Goal: Browse casually

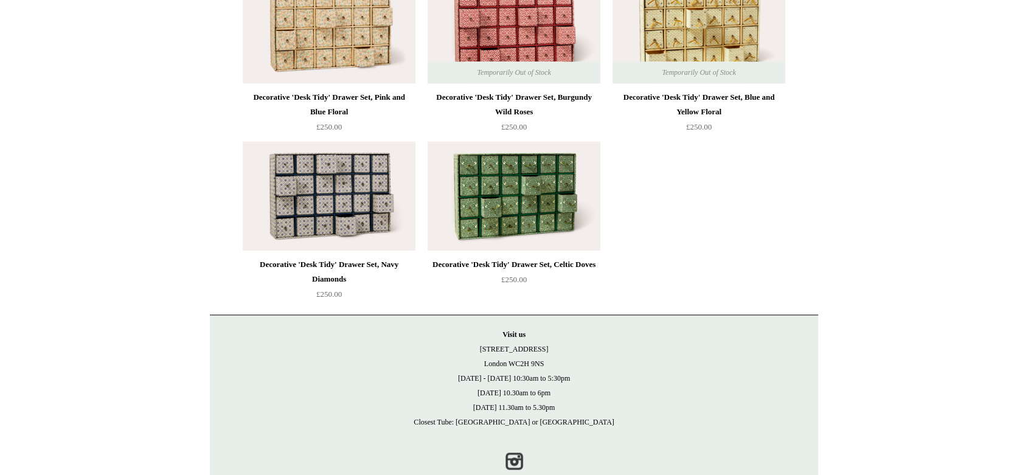
scroll to position [1719, 0]
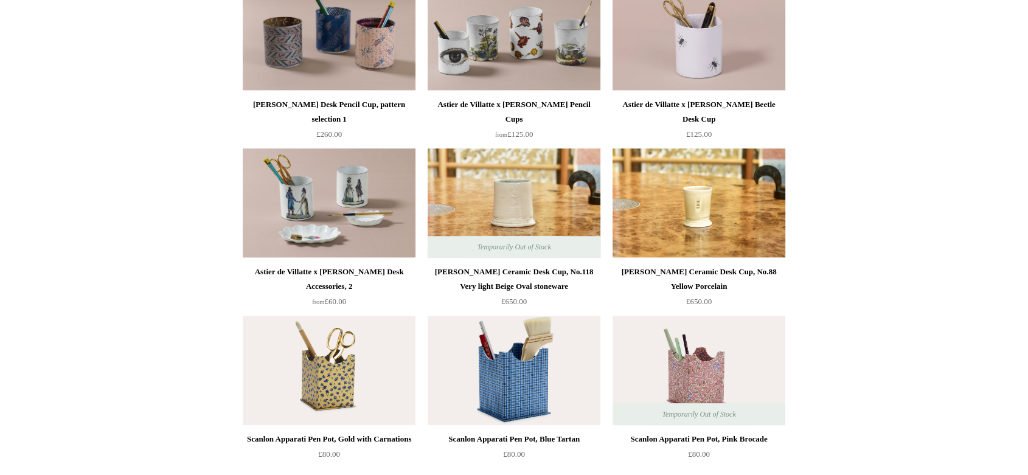
scroll to position [1419, 0]
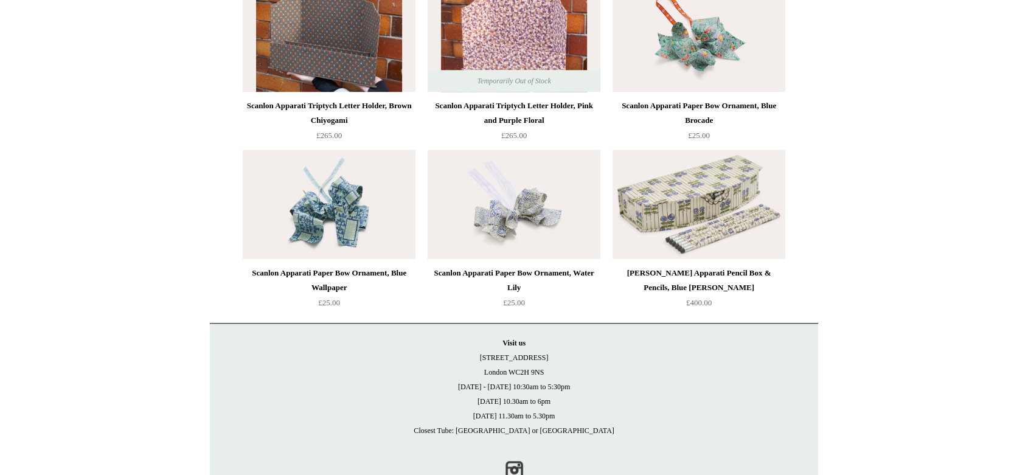
scroll to position [1014, 0]
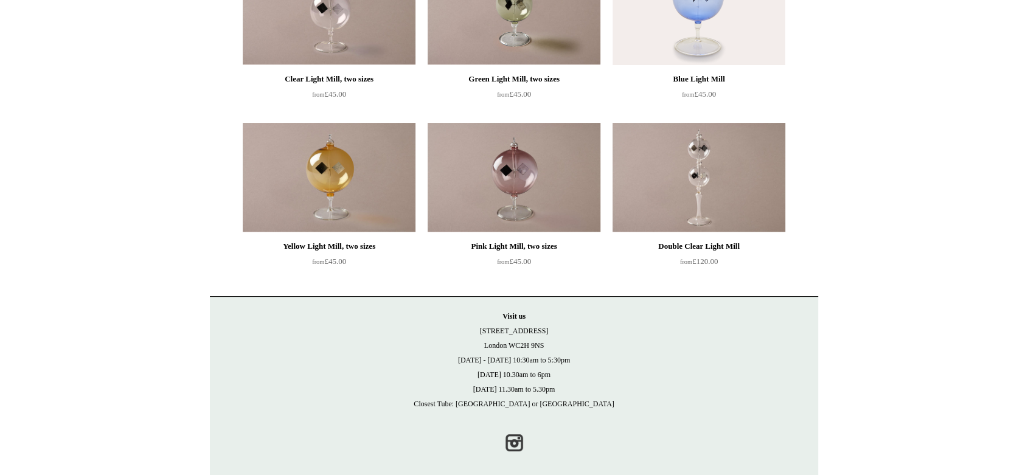
scroll to position [214, 0]
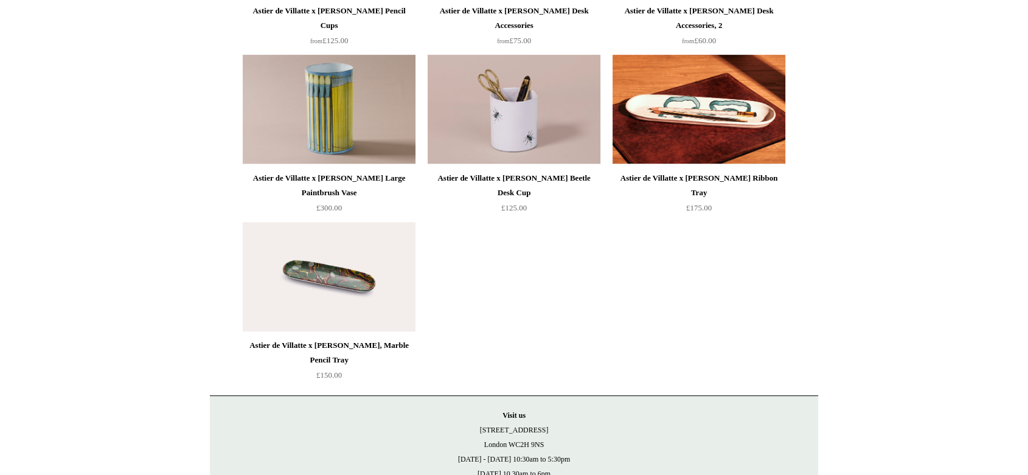
scroll to position [608, 0]
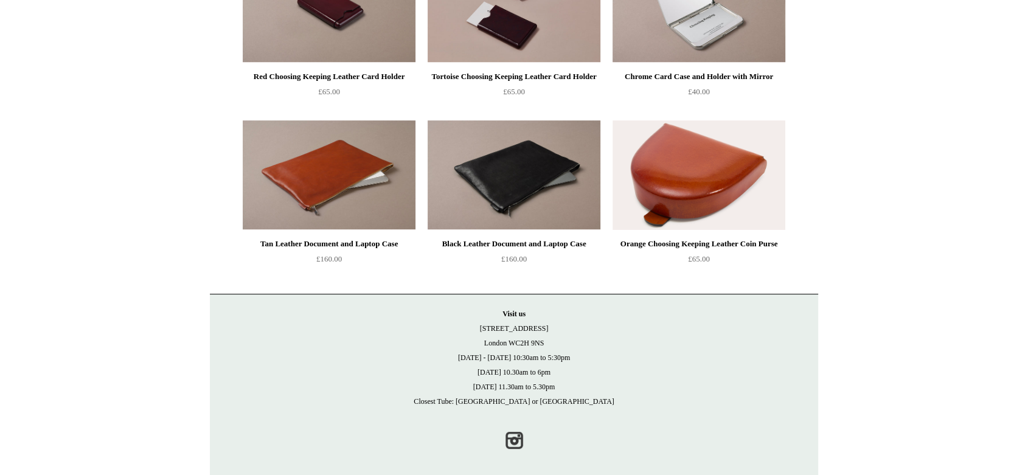
scroll to position [380, 0]
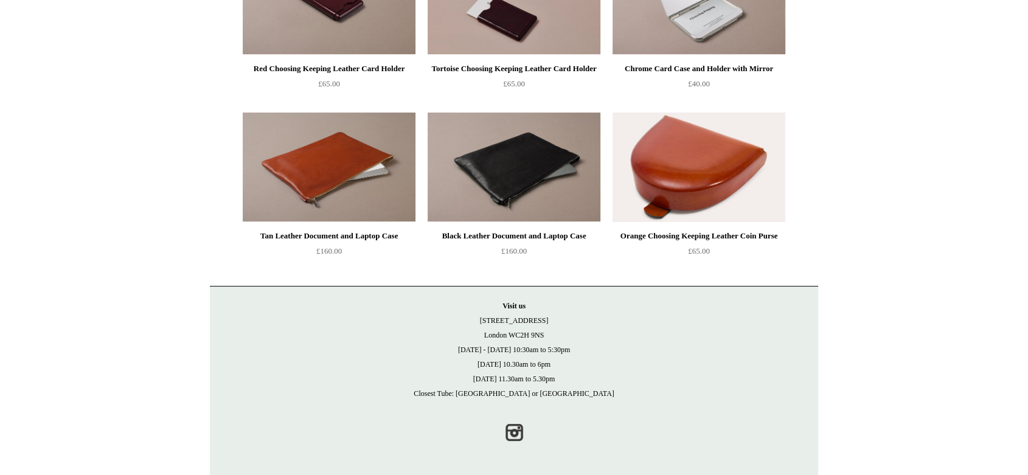
click at [667, 196] on img at bounding box center [699, 168] width 173 height 110
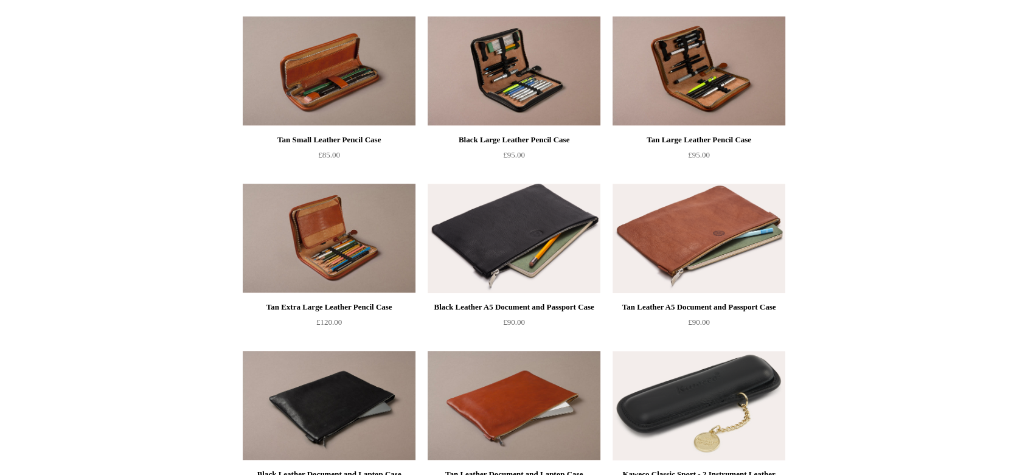
scroll to position [1014, 0]
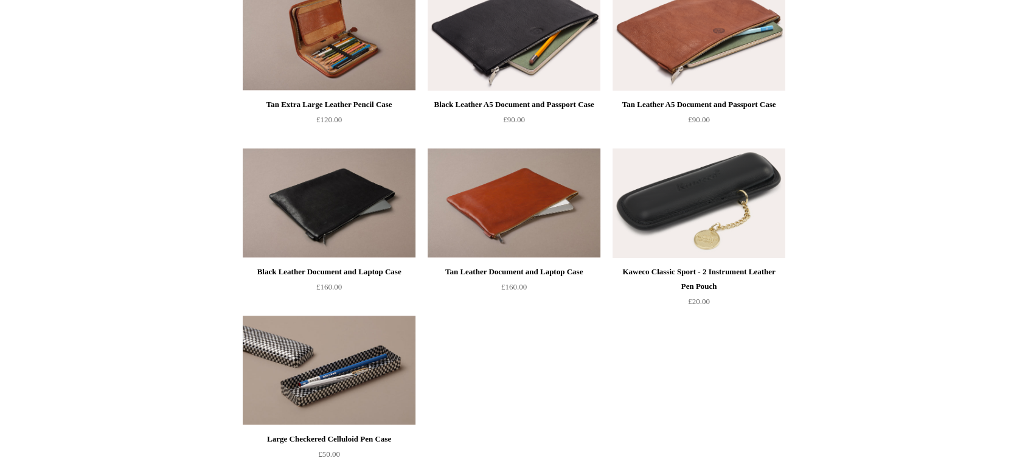
click at [661, 221] on img at bounding box center [699, 203] width 173 height 110
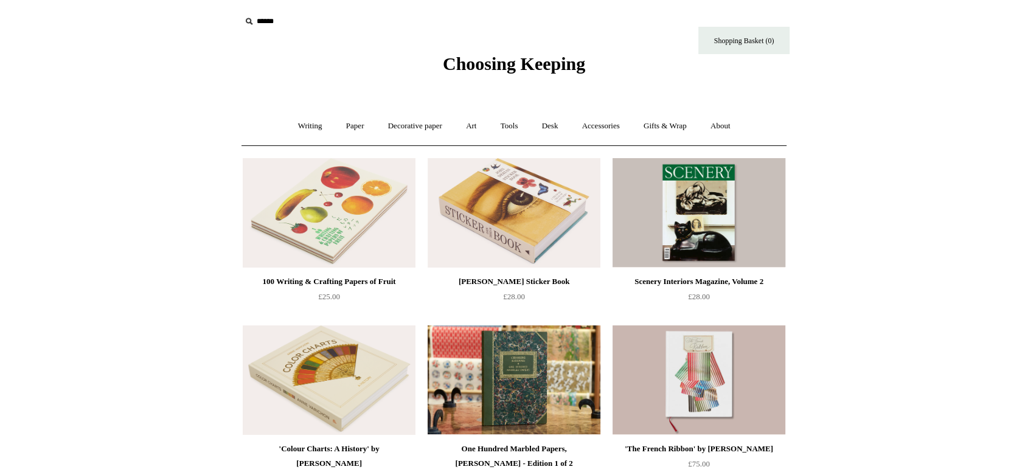
scroll to position [214, 0]
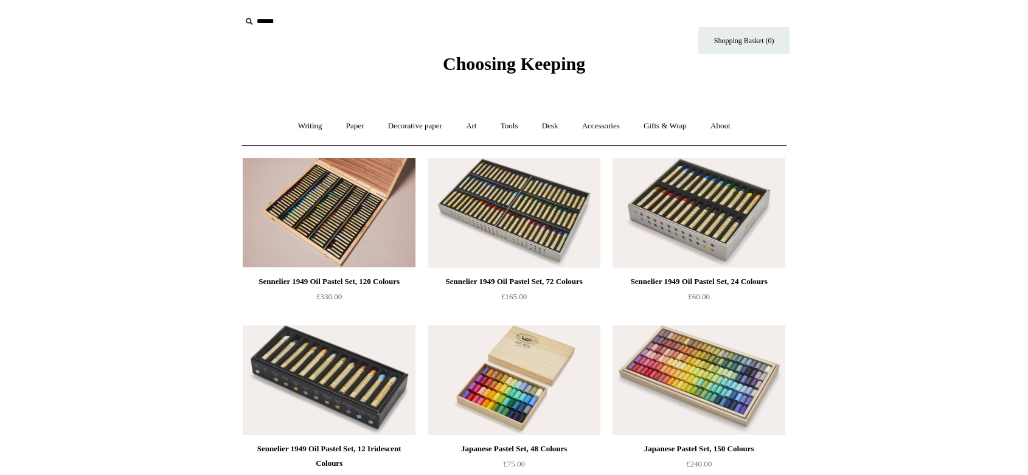
scroll to position [203, 0]
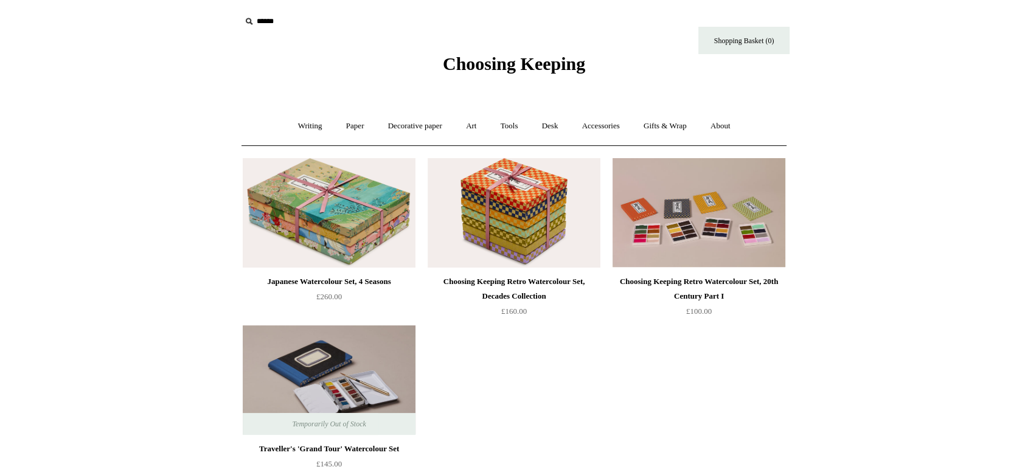
scroll to position [203, 0]
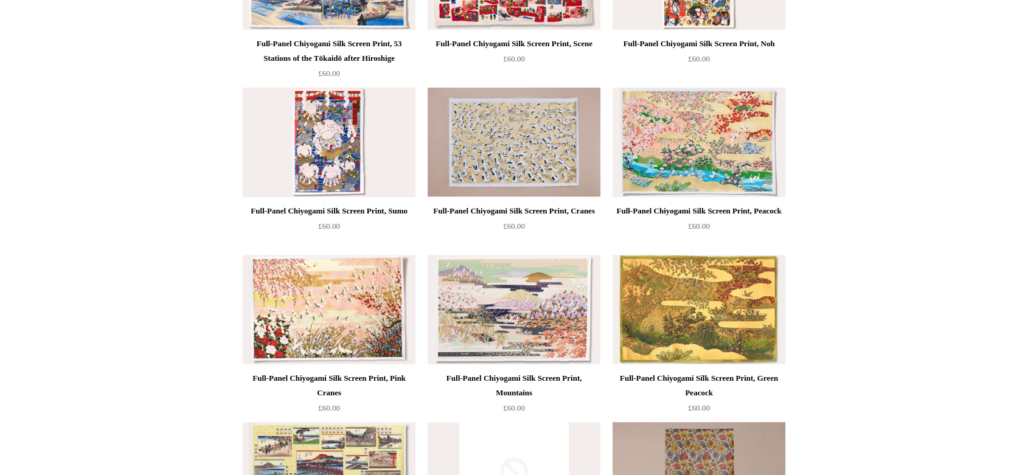
scroll to position [811, 0]
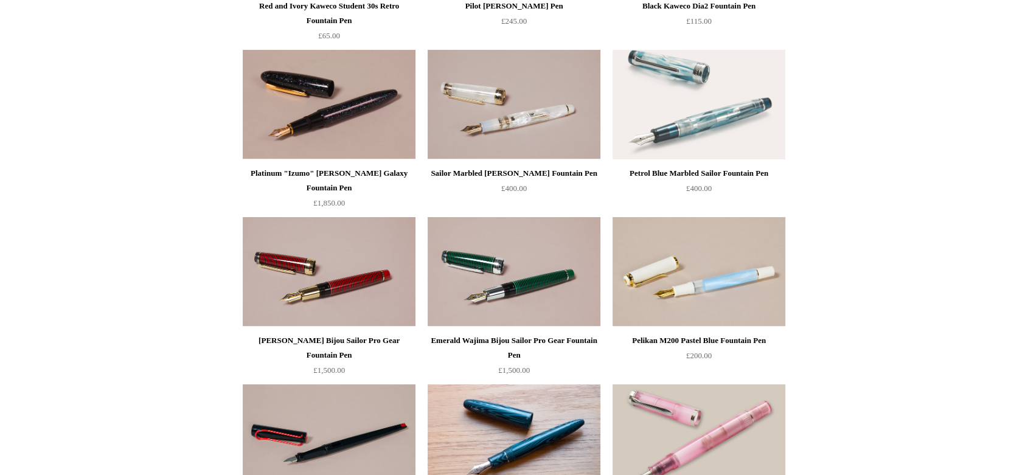
scroll to position [4462, 0]
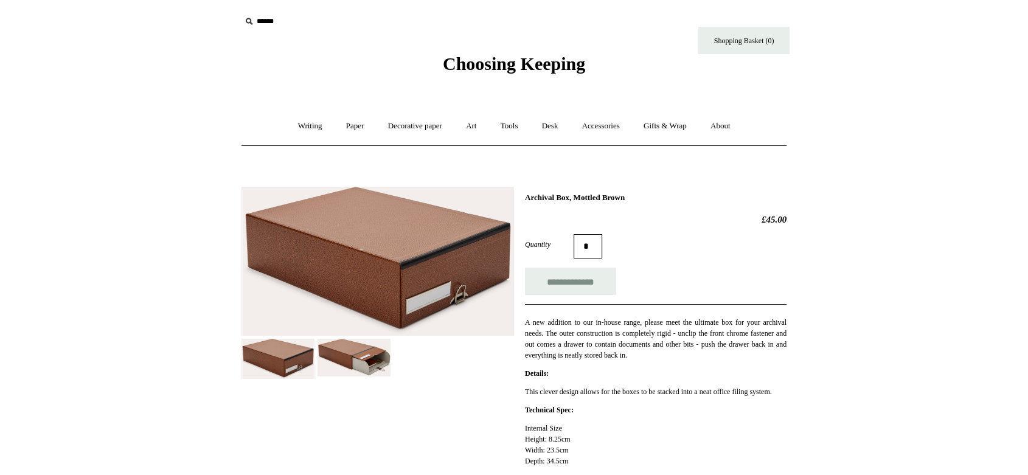
click at [360, 369] on img at bounding box center [354, 358] width 73 height 38
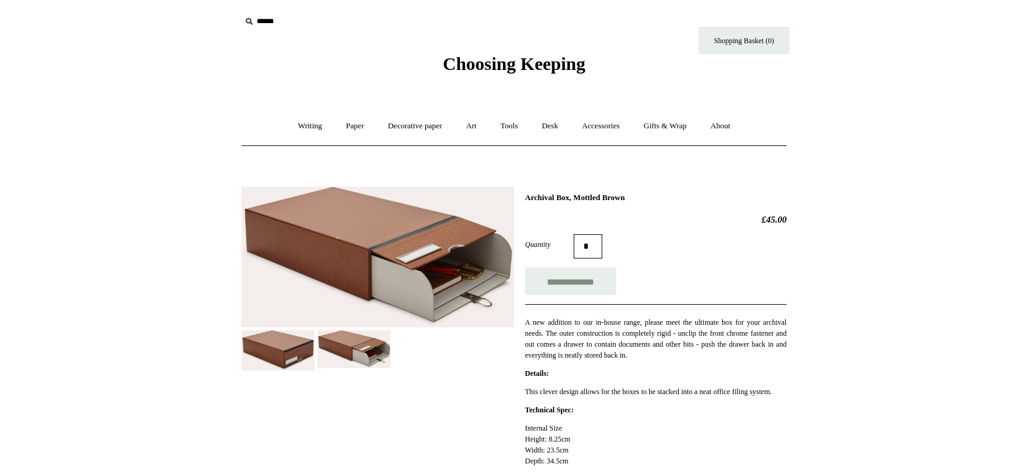
click at [288, 360] on img at bounding box center [278, 350] width 73 height 40
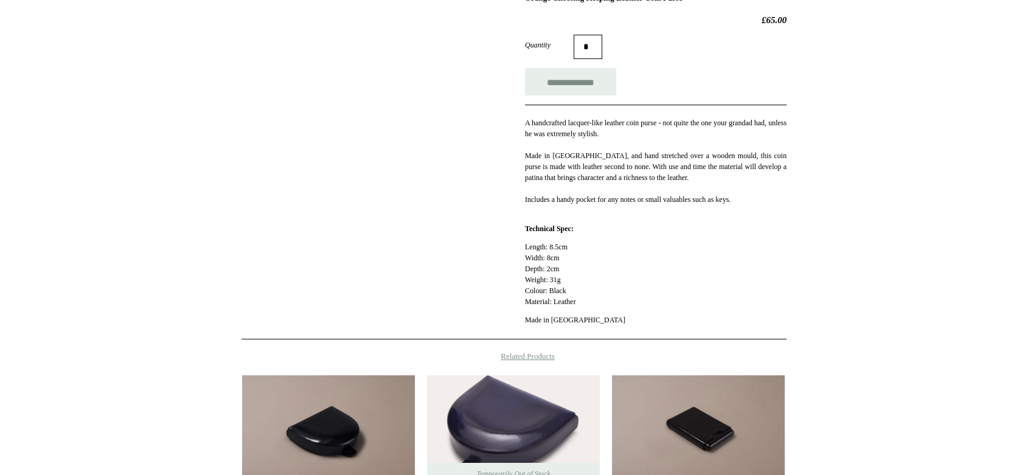
scroll to position [203, 0]
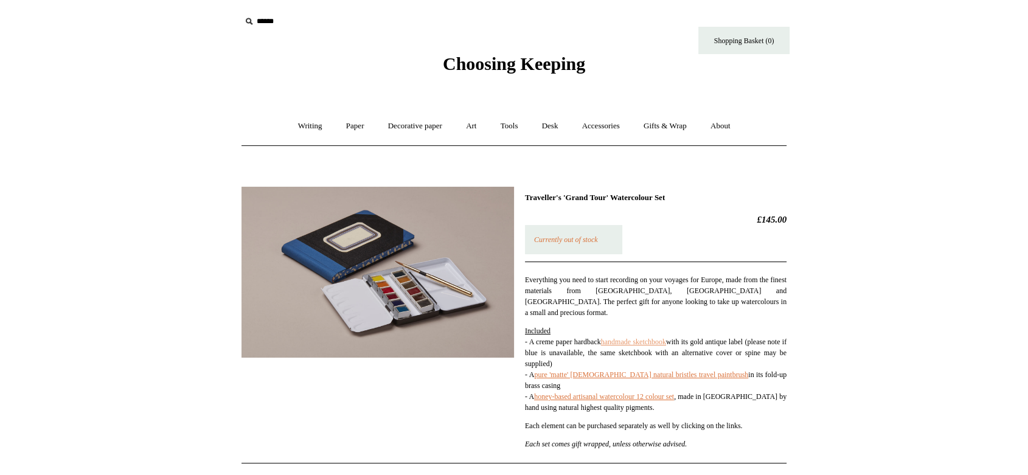
click at [623, 338] on link "handmade sketchbook" at bounding box center [633, 342] width 65 height 9
